Goal: Transaction & Acquisition: Obtain resource

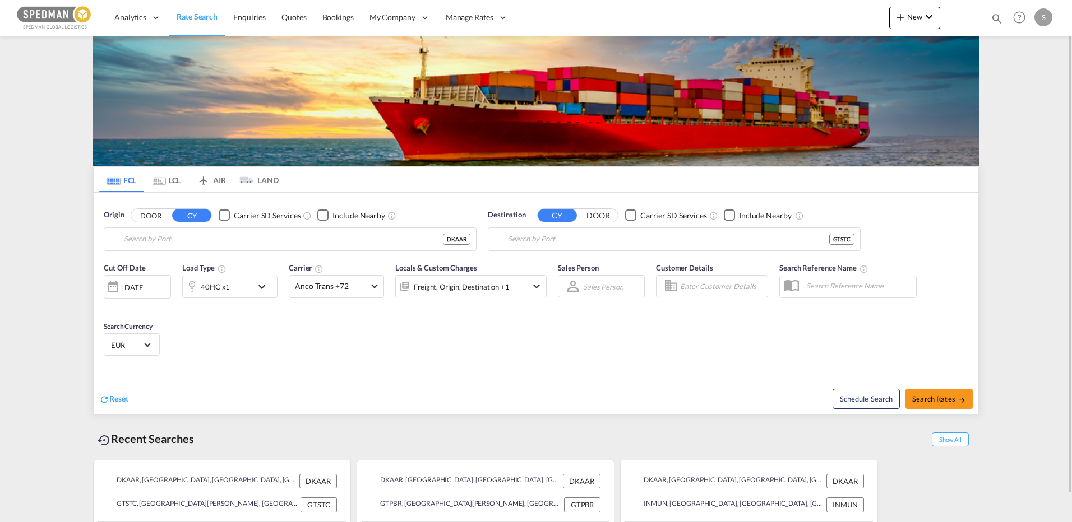
type input "[GEOGRAPHIC_DATA], [GEOGRAPHIC_DATA]"
type input "Puerto Santo [PERSON_NAME], GTSTC"
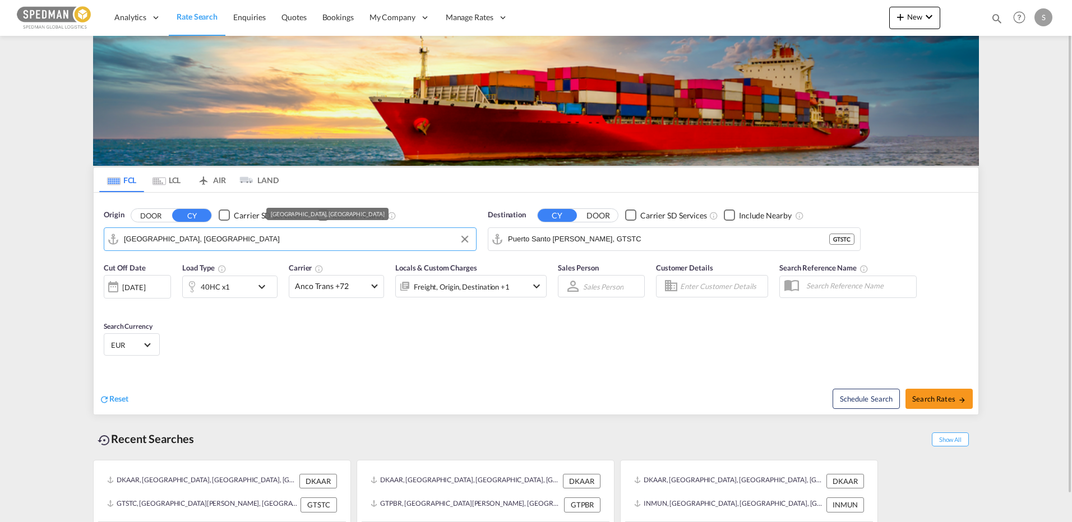
click at [184, 243] on input "Aarhus, DKAAR" at bounding box center [297, 239] width 346 height 17
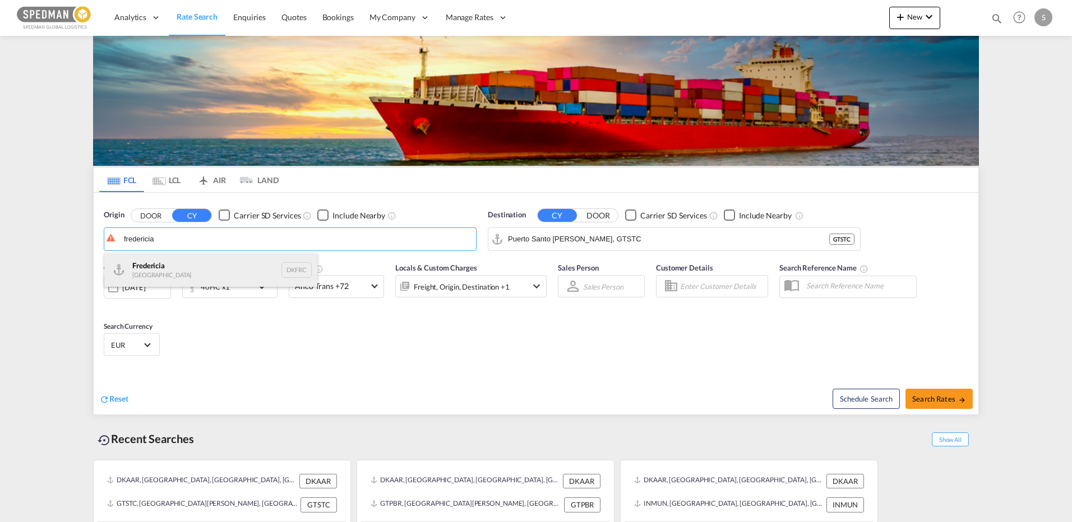
click at [166, 272] on div "Fredericia Denmark DKFRC" at bounding box center [210, 270] width 213 height 34
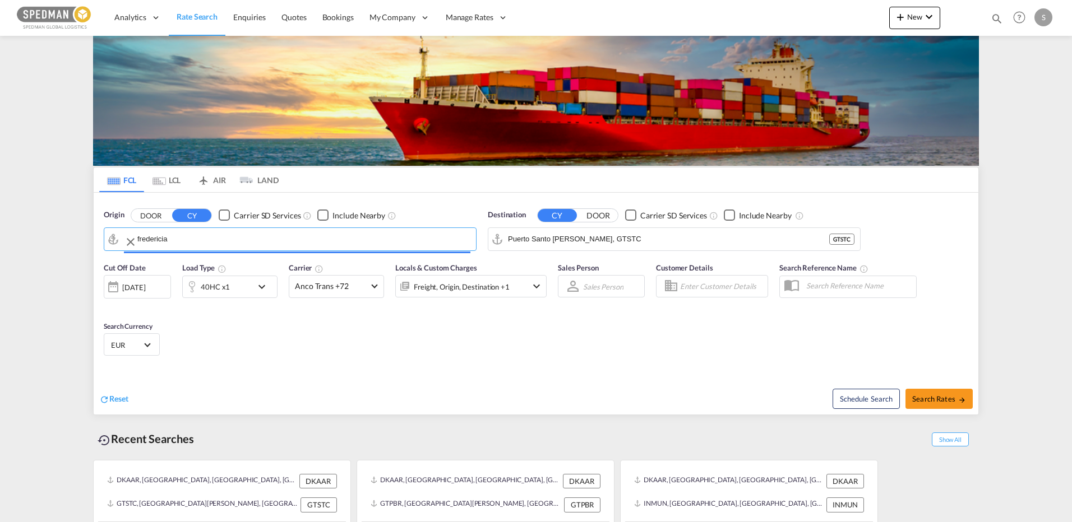
type input "[GEOGRAPHIC_DATA], DKFRC"
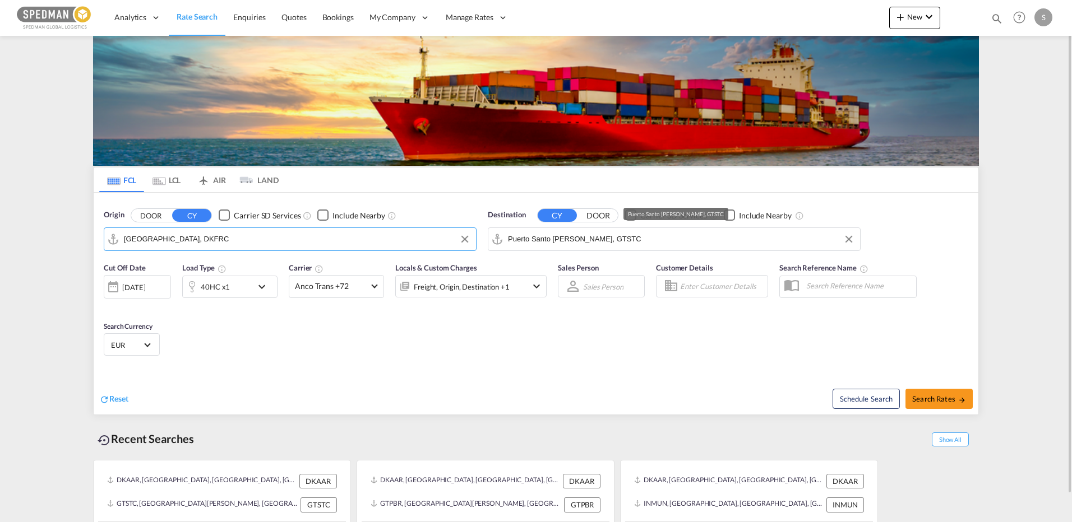
click at [666, 225] on div "Destination CY DOOR Carrier SD Services Include Nearby Puerto Santo Tomas de Ca…" at bounding box center [674, 230] width 373 height 41
click at [687, 239] on input "Puerto Santo Tomas de Castilla, GTSTC" at bounding box center [681, 239] width 346 height 17
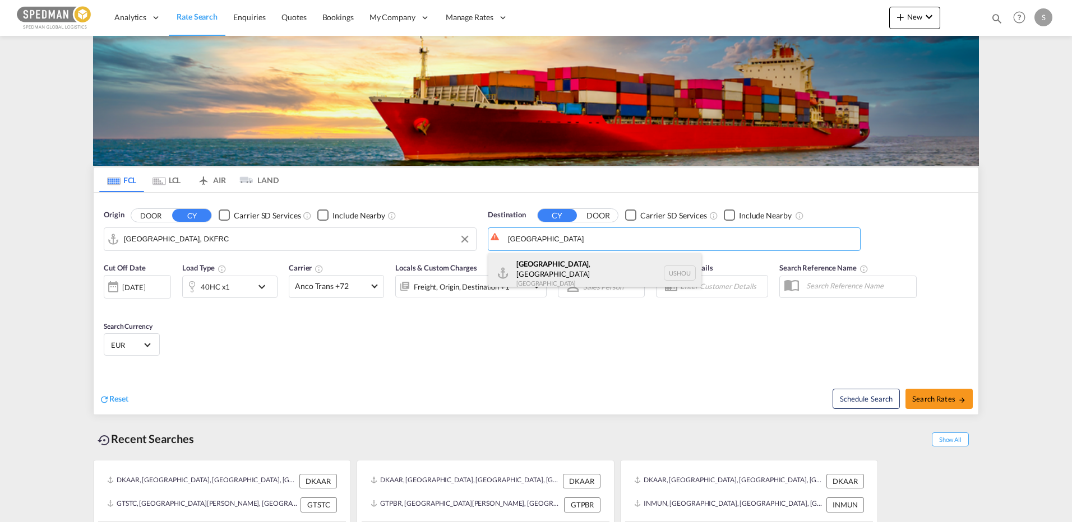
click at [533, 265] on div "Houston , TX United States USHOU" at bounding box center [594, 273] width 213 height 40
type input "[GEOGRAPHIC_DATA], [GEOGRAPHIC_DATA], USHOU"
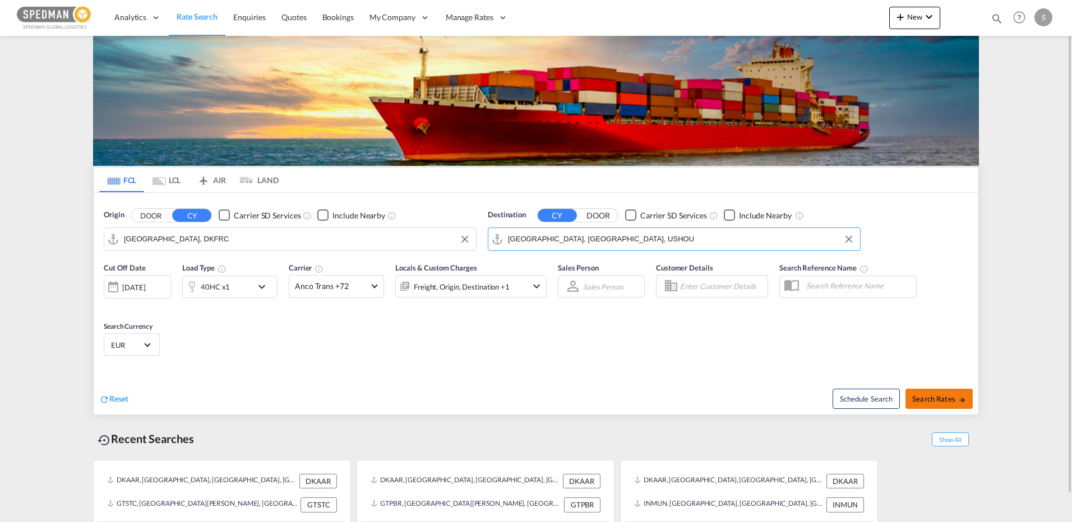
click at [945, 397] on span "Search Rates" at bounding box center [939, 399] width 54 height 9
type input "DKFRC to USHOU / 17 Sep 2025"
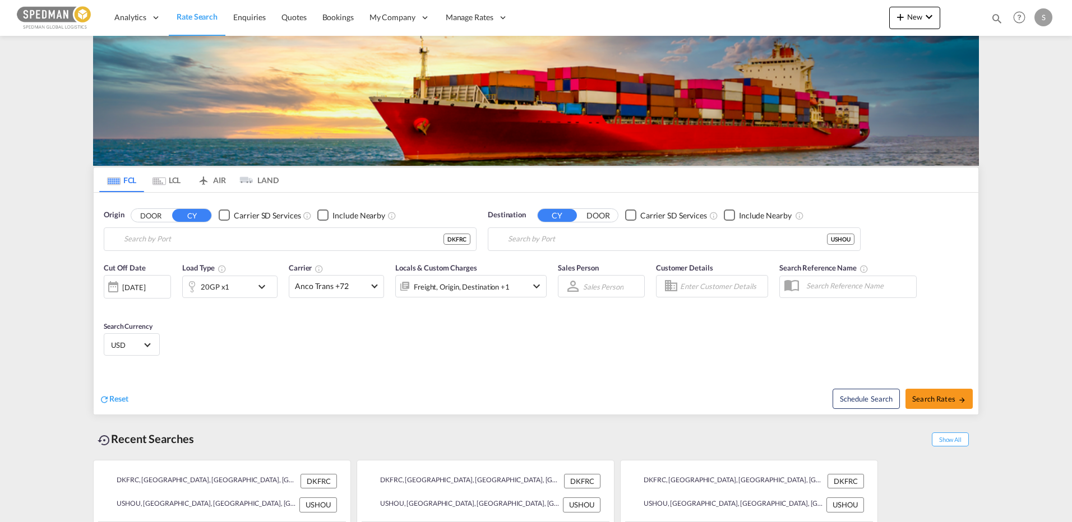
type input "[GEOGRAPHIC_DATA], DKFRC"
type input "[GEOGRAPHIC_DATA], [GEOGRAPHIC_DATA], USHOU"
click at [165, 181] on md-tab-item "LCL" at bounding box center [166, 180] width 45 height 25
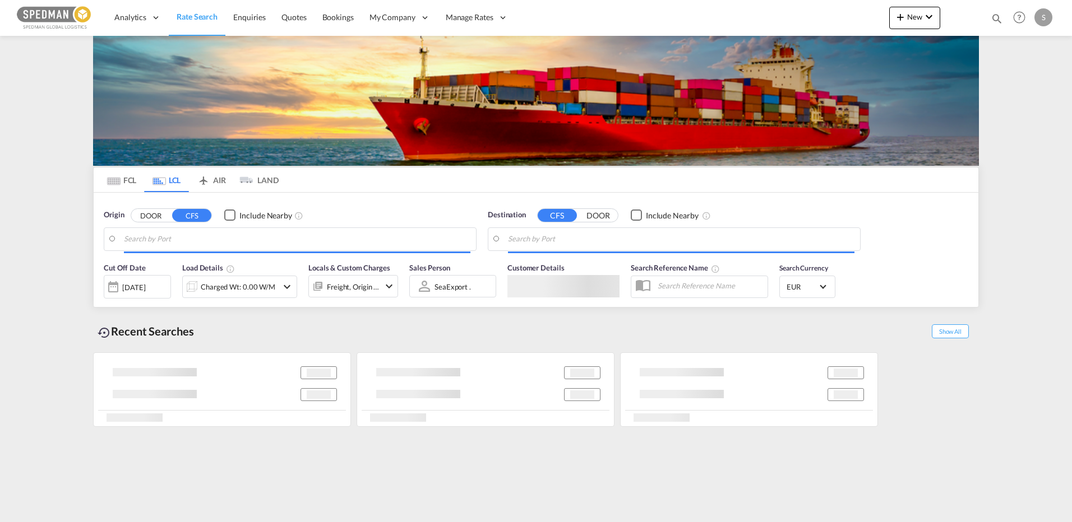
click at [141, 218] on button "DOOR" at bounding box center [150, 215] width 39 height 13
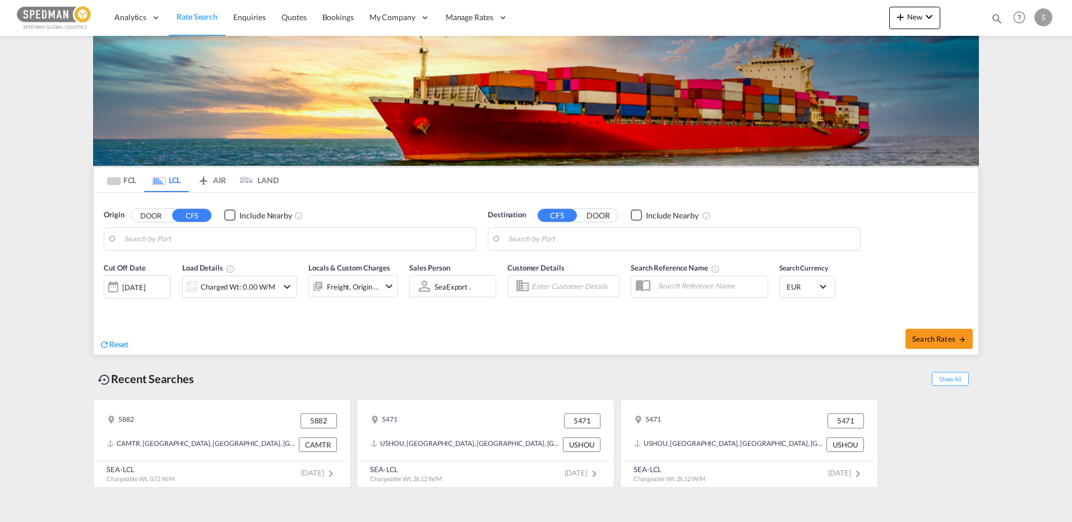
click at [161, 240] on input "Search by Port" at bounding box center [297, 239] width 346 height 17
click at [158, 219] on button "DOOR" at bounding box center [150, 215] width 39 height 13
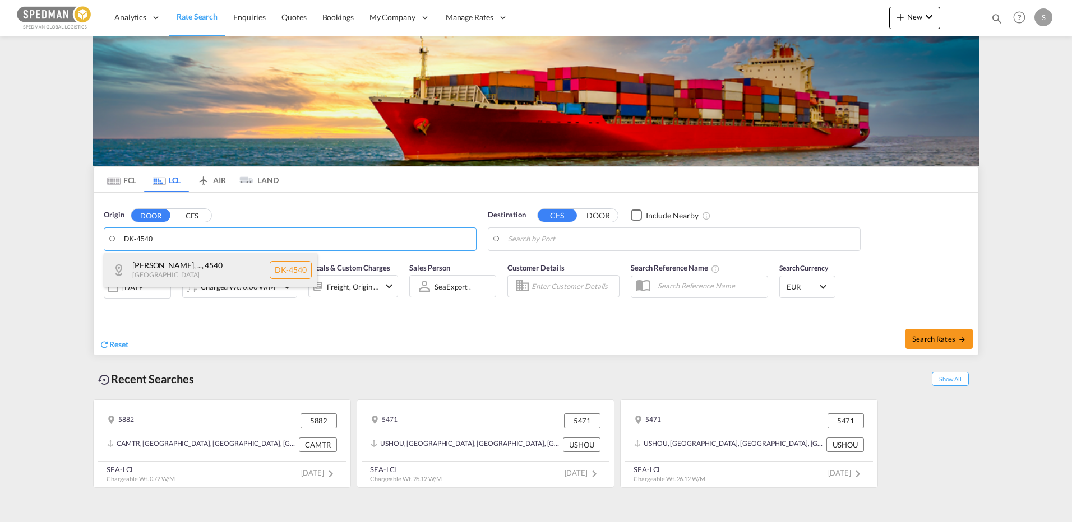
click at [159, 263] on div "[PERSON_NAME], Bjergene, ... , 4540 [GEOGRAPHIC_DATA] DK-4540" at bounding box center [210, 270] width 213 height 34
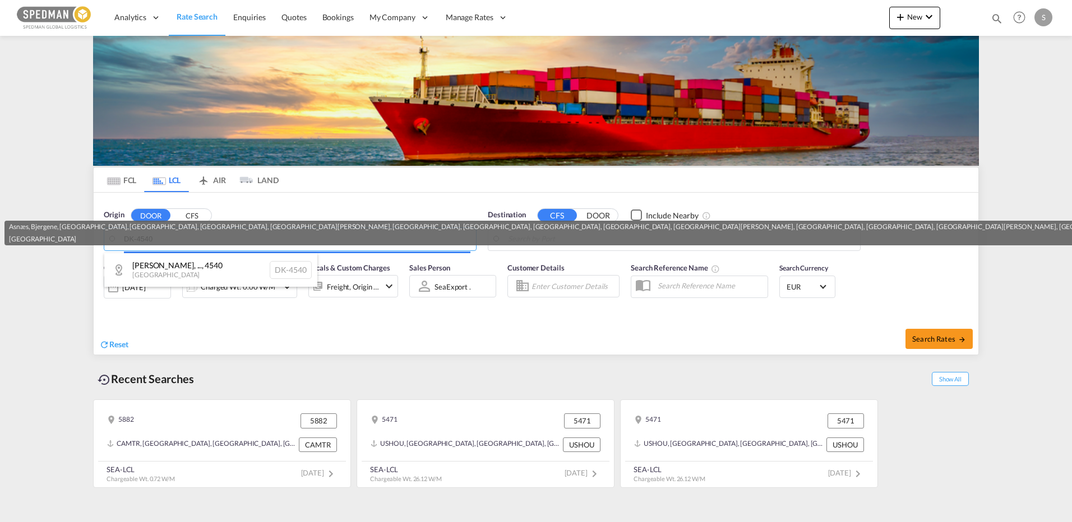
type input "DK-4540, Asnæs, [GEOGRAPHIC_DATA], [GEOGRAPHIC_DATA], [GEOGRAPHIC_DATA], [GEOGR…"
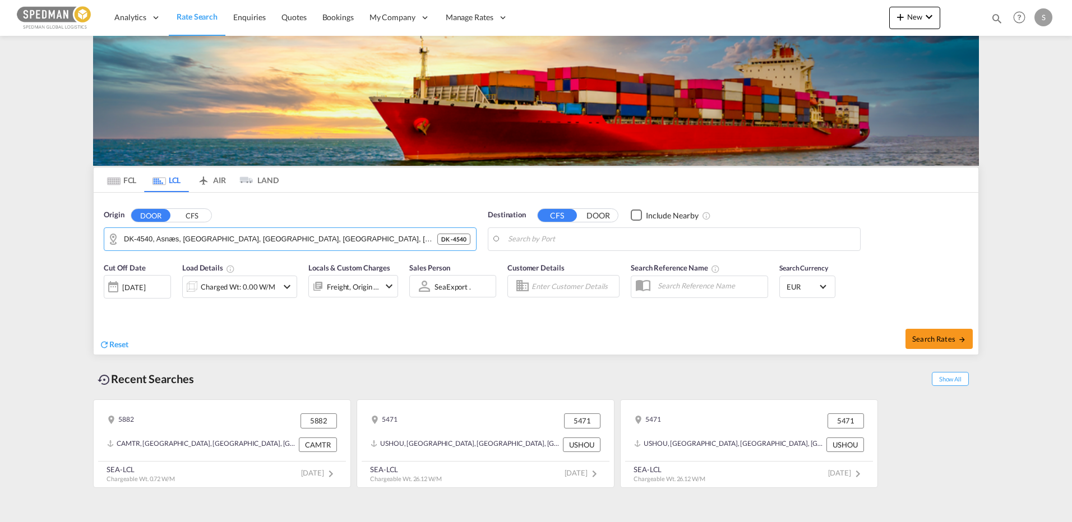
click at [636, 244] on body "Analytics Reports Dashboard Rate Search Enquiries Quotes Bookings" at bounding box center [536, 261] width 1072 height 522
drag, startPoint x: 636, startPoint y: 244, endPoint x: 530, endPoint y: 244, distance: 106.0
click at [538, 239] on body "Analytics Reports Dashboard Rate Search Enquiries Quotes Bookings" at bounding box center [536, 261] width 1072 height 522
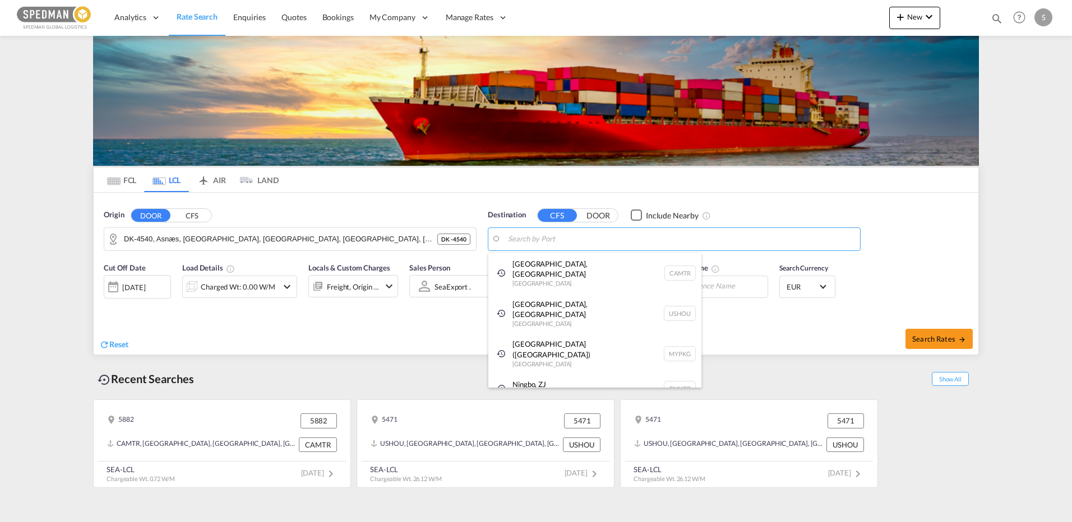
paste input "Busan"
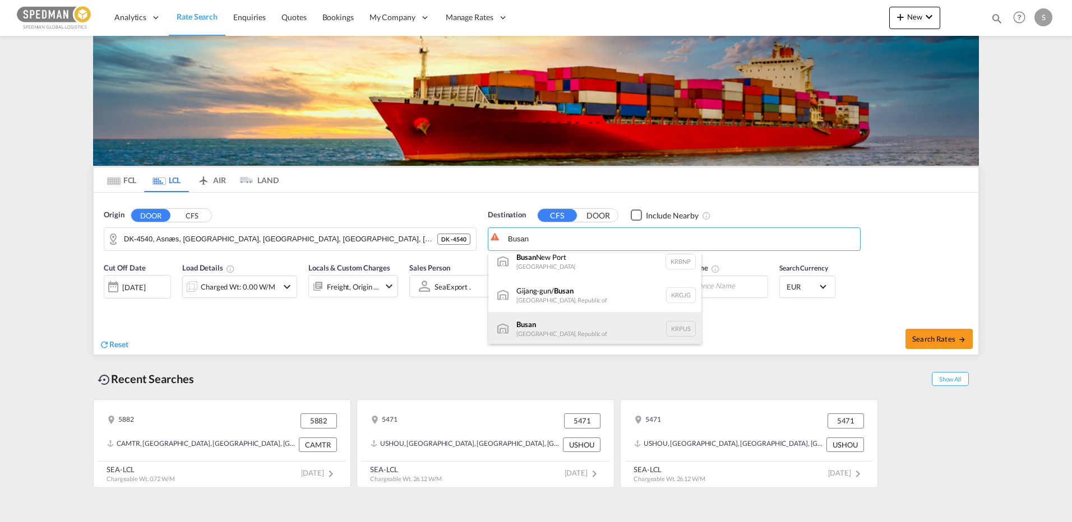
scroll to position [10, 0]
click at [542, 325] on div "Busan Korea, Republic of KRPUS" at bounding box center [594, 328] width 213 height 34
type input "Busan, KRPUS"
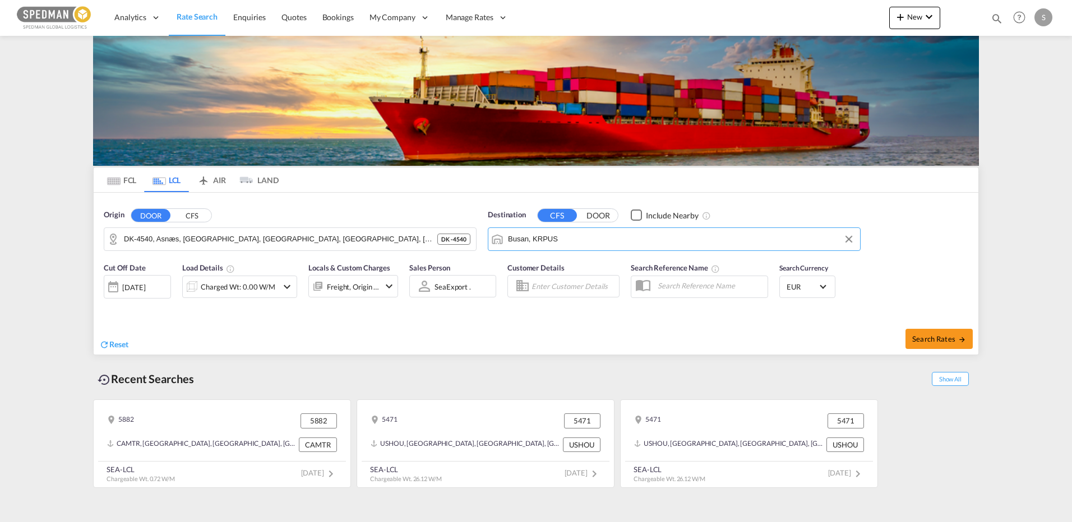
click at [206, 287] on div "Charged Wt: 0.00 W/M" at bounding box center [238, 287] width 75 height 16
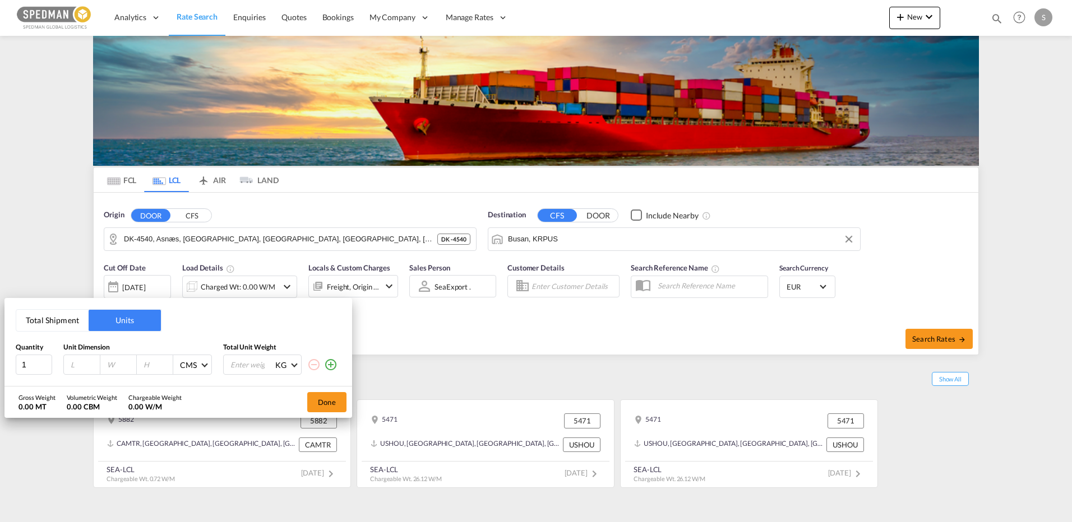
click at [68, 322] on button "Total Shipment" at bounding box center [52, 320] width 72 height 21
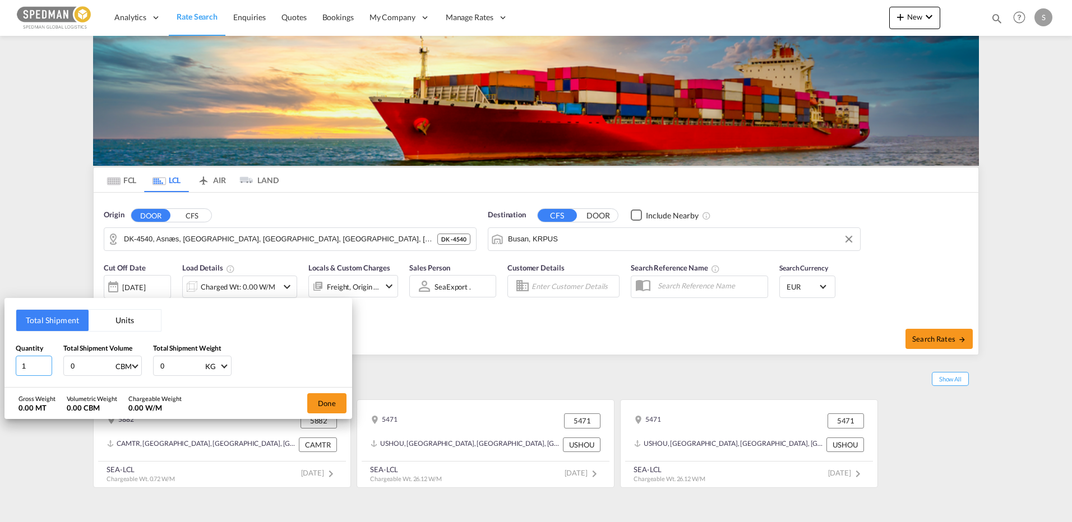
click at [40, 369] on input "1" at bounding box center [34, 366] width 36 height 20
drag, startPoint x: 38, startPoint y: 366, endPoint x: 3, endPoint y: 353, distance: 37.8
click at [2, 355] on div "Total Shipment Units Quantity 1 Total Shipment Volume 0 CBM CBM CFT Total Shipm…" at bounding box center [536, 261] width 1072 height 522
type input "5"
type input "8.002"
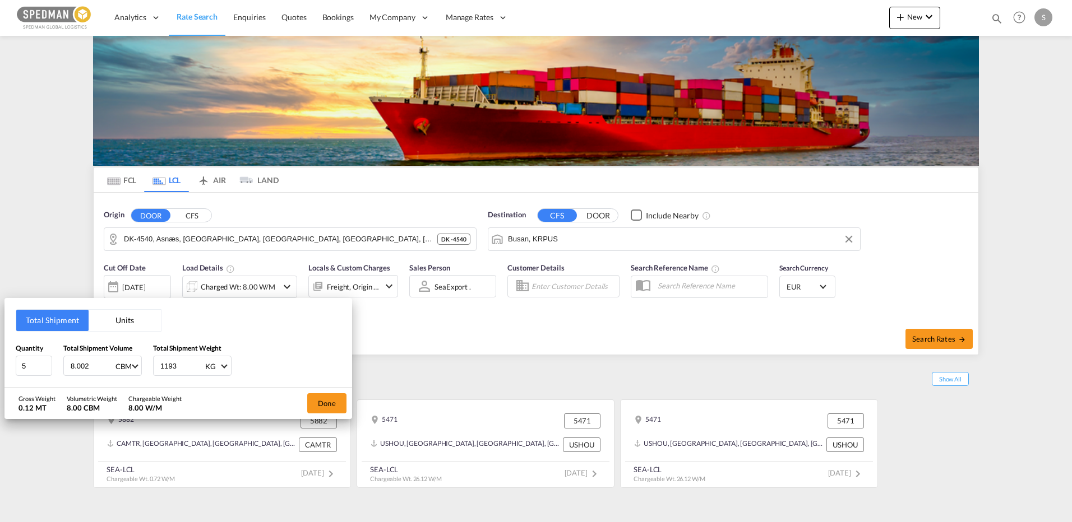
type input "1193"
click at [325, 410] on button "Done" at bounding box center [326, 404] width 39 height 20
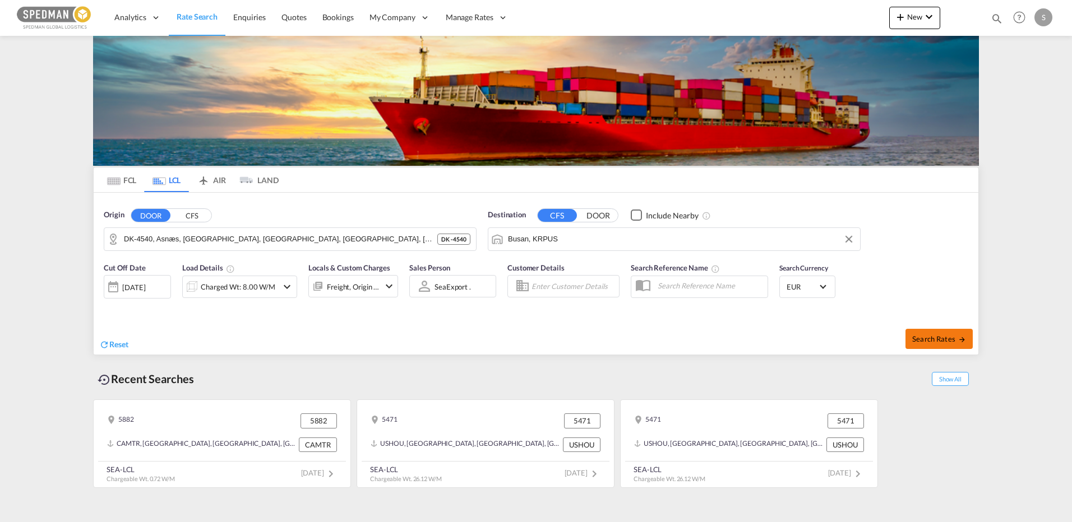
click at [927, 336] on span "Search Rates" at bounding box center [939, 339] width 54 height 9
type input "4540 to KRPUS / [DATE]"
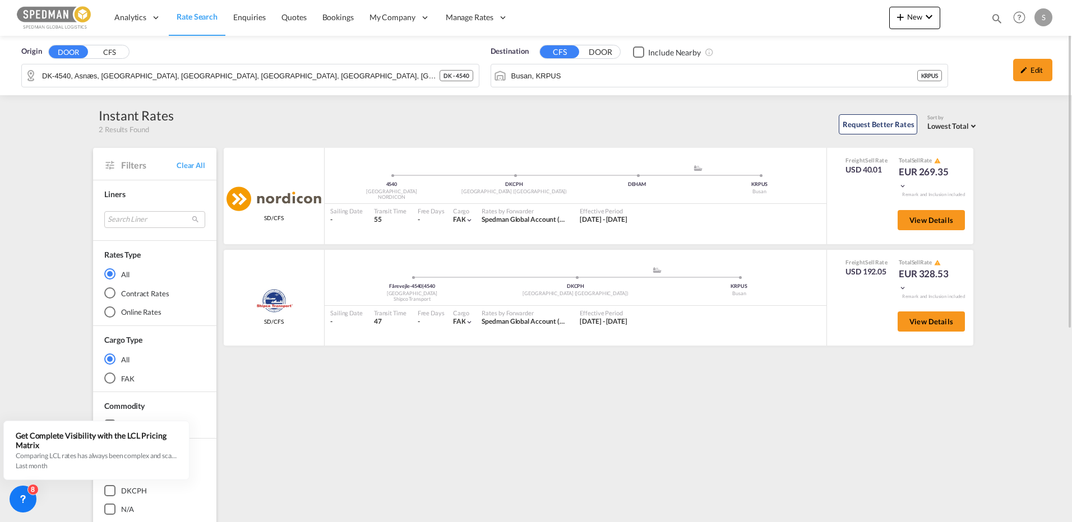
drag, startPoint x: 1034, startPoint y: 70, endPoint x: 913, endPoint y: 108, distance: 127.1
click at [1034, 69] on div "Edit" at bounding box center [1032, 70] width 39 height 22
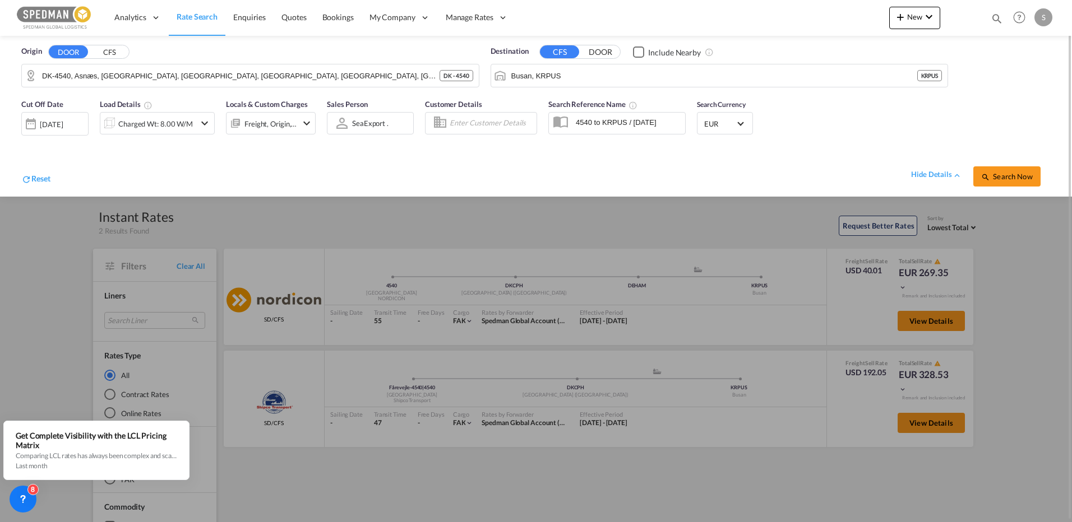
click at [714, 121] on span "EUR" at bounding box center [719, 124] width 31 height 10
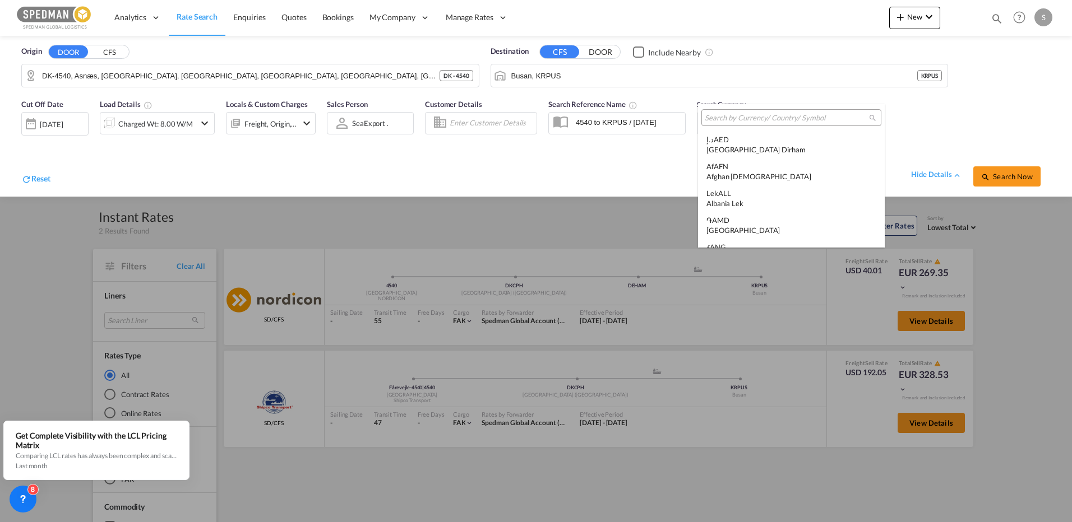
scroll to position [1126, 0]
click at [741, 125] on div at bounding box center [791, 117] width 180 height 17
click at [728, 114] on input "search" at bounding box center [787, 118] width 164 height 10
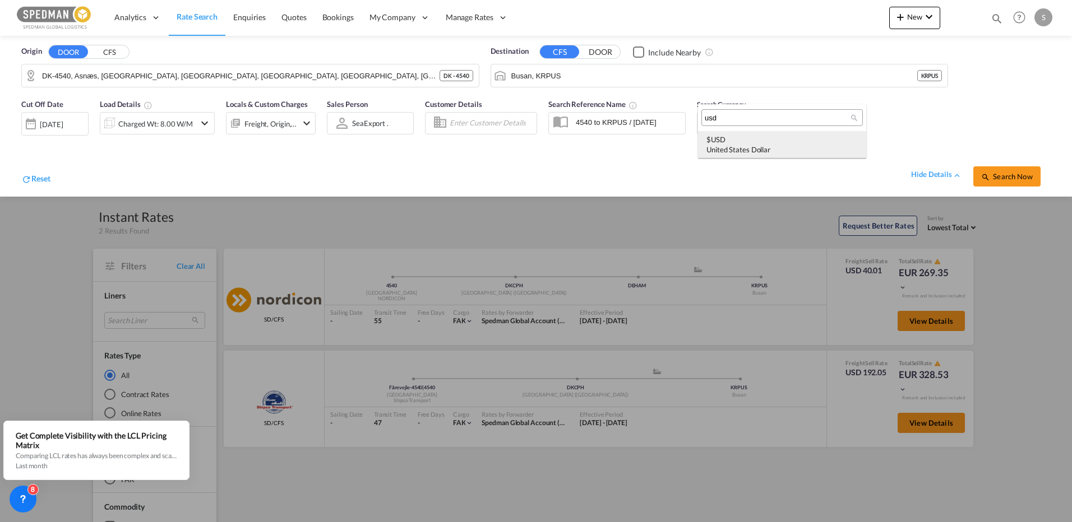
type input "usd"
click at [736, 147] on div "United States Dollar" at bounding box center [781, 150] width 151 height 10
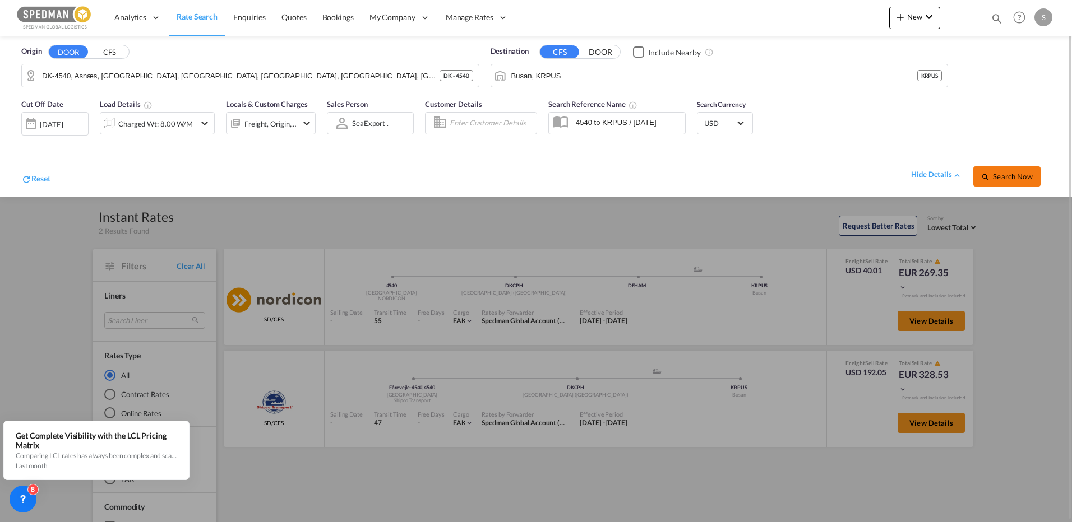
click at [1016, 173] on span "Search Now" at bounding box center [1006, 176] width 51 height 9
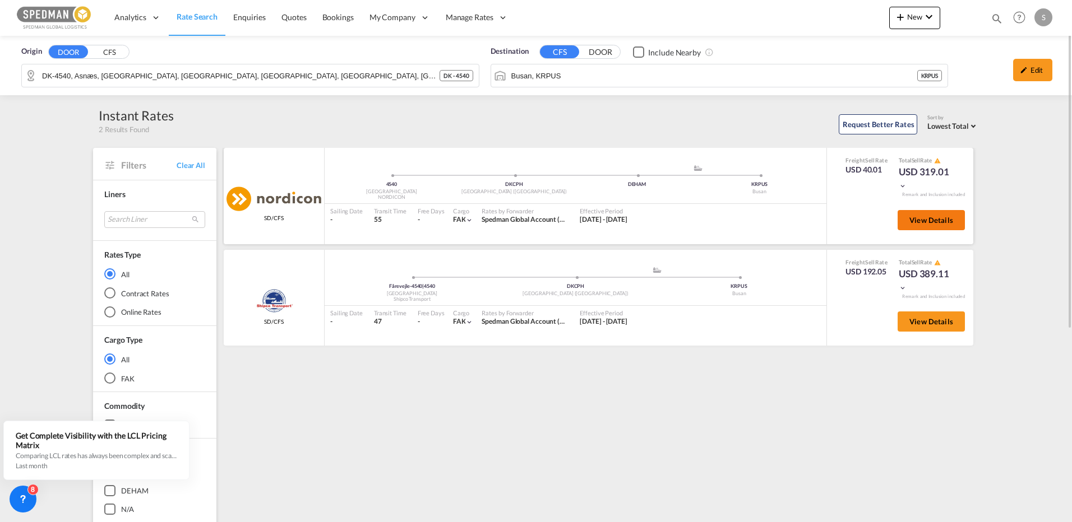
click at [920, 224] on span "View Details" at bounding box center [931, 220] width 44 height 9
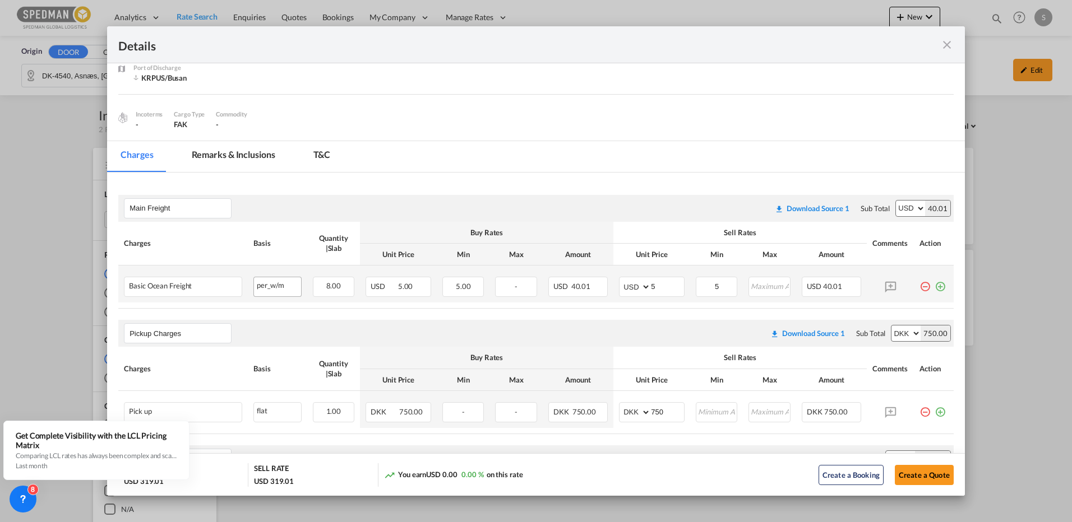
scroll to position [112, 0]
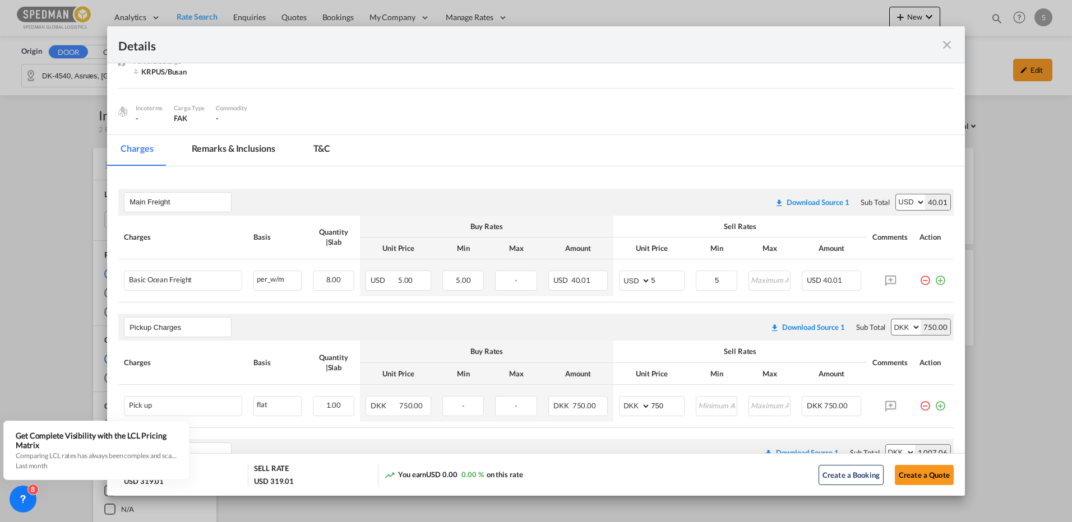
drag, startPoint x: 950, startPoint y: 45, endPoint x: 924, endPoint y: 63, distance: 31.6
click at [950, 45] on md-icon "icon-close fg-AAA8AD m-0 cursor" at bounding box center [946, 44] width 13 height 13
